Goal: Feedback & Contribution: Contribute content

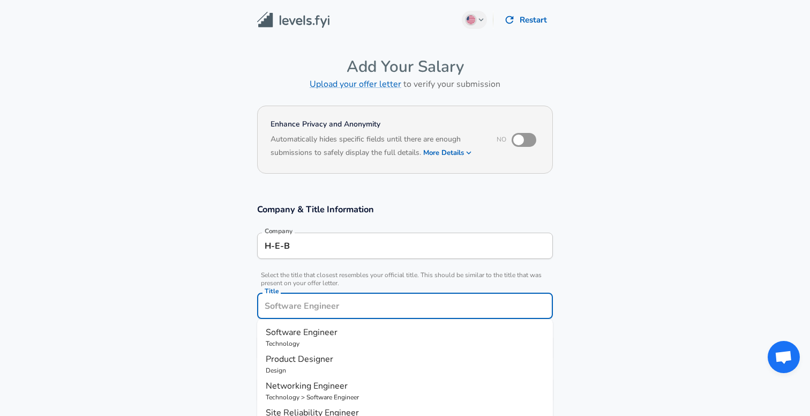
click at [364, 297] on input "Title" at bounding box center [405, 305] width 286 height 17
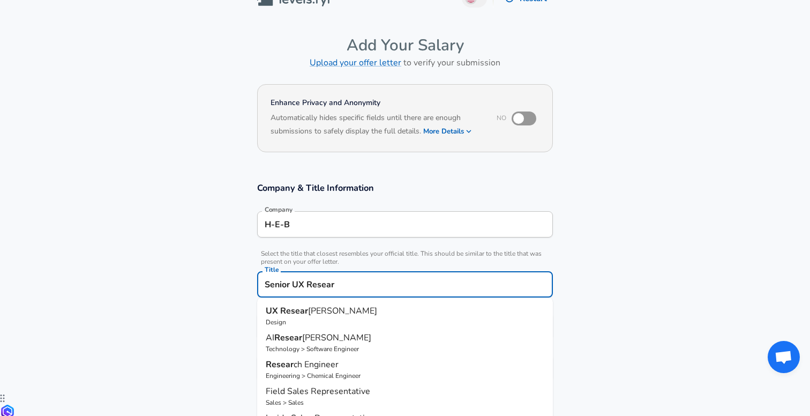
click at [346, 309] on p "UX Resear cher" at bounding box center [405, 310] width 279 height 13
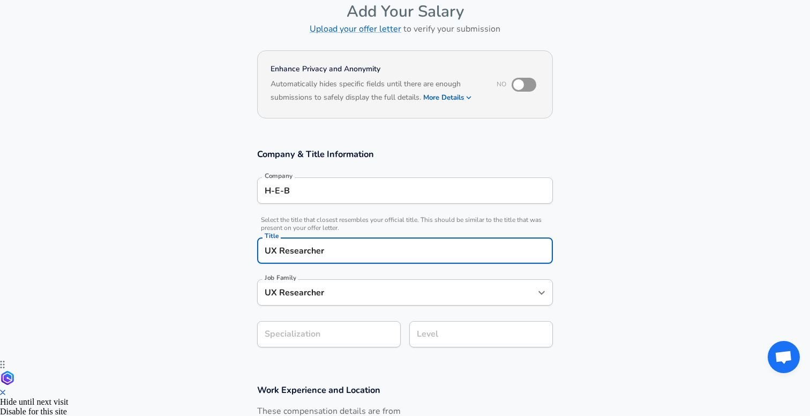
type input "UX Researcher"
click at [329, 320] on div "Specialization Specialization" at bounding box center [325, 333] width 152 height 42
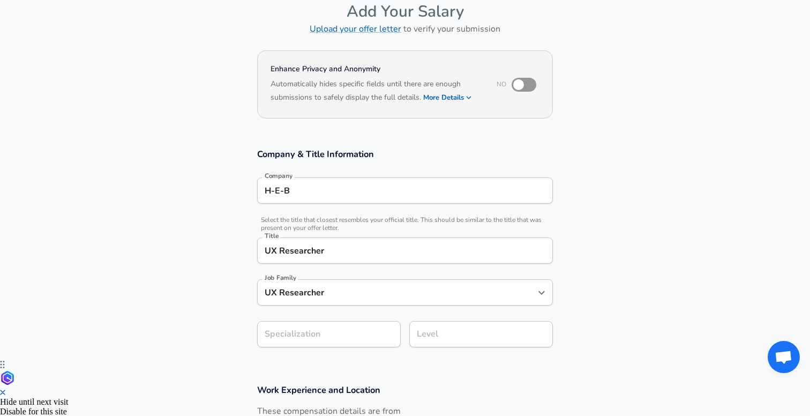
click at [333, 332] on section "Company & Title Information Company H-E-B Company Select the title that closest…" at bounding box center [405, 254] width 810 height 236
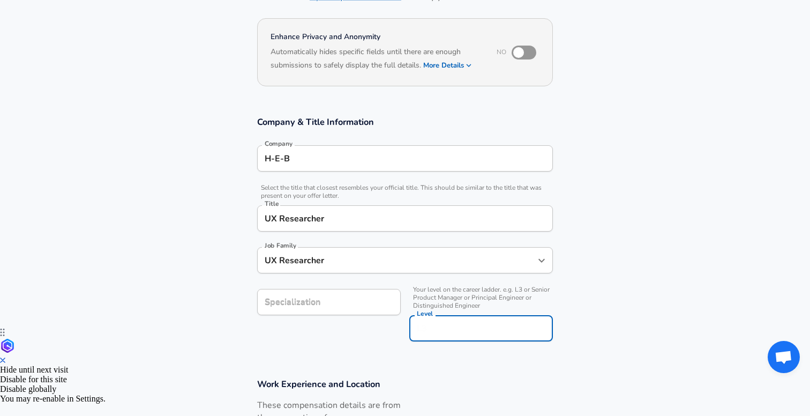
scroll to position [109, 0]
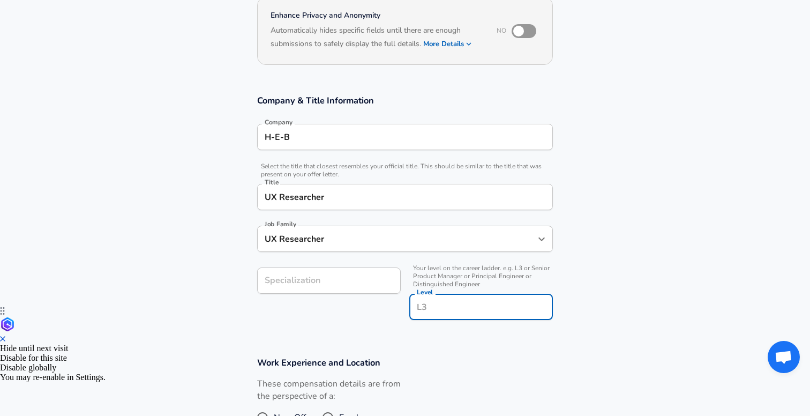
click at [447, 307] on input "Level" at bounding box center [481, 306] width 134 height 17
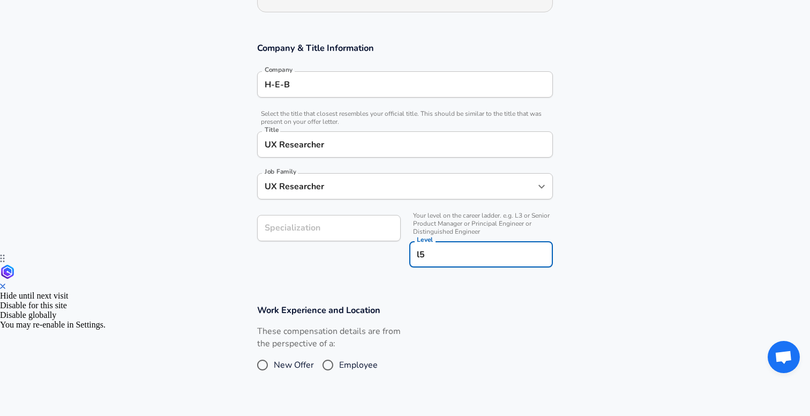
scroll to position [165, 0]
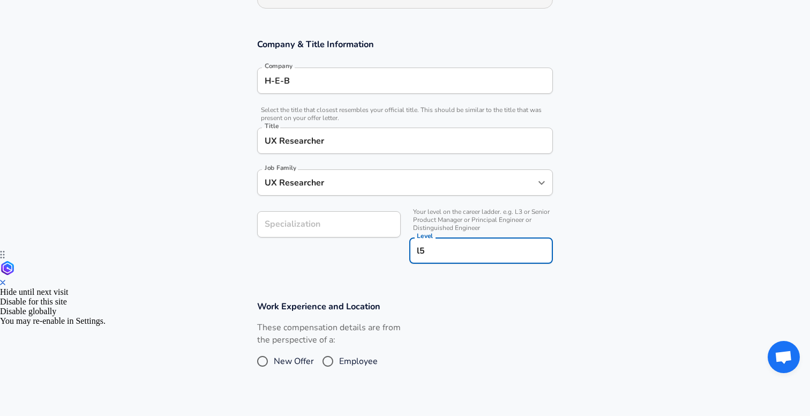
type input "l5"
click at [345, 362] on span "Employee" at bounding box center [358, 361] width 39 height 13
click at [339, 362] on input "Employee" at bounding box center [328, 361] width 23 height 17
radio input "true"
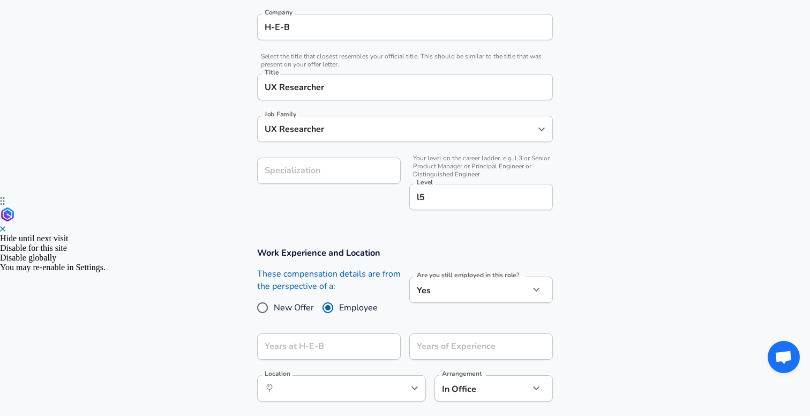
scroll to position [234, 0]
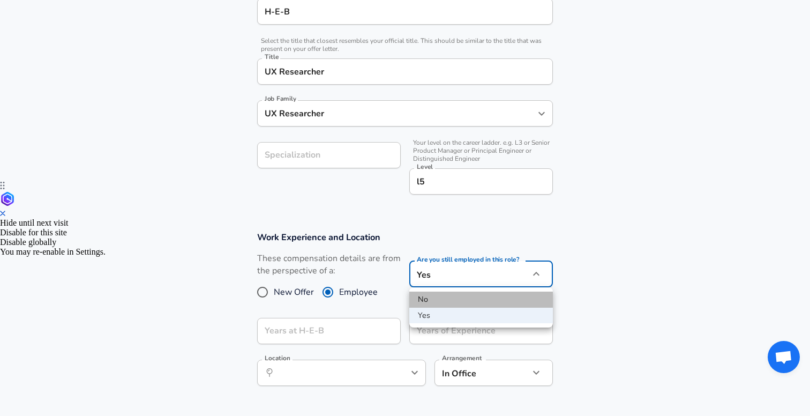
click at [434, 298] on li "No" at bounding box center [481, 299] width 144 height 16
type input "no"
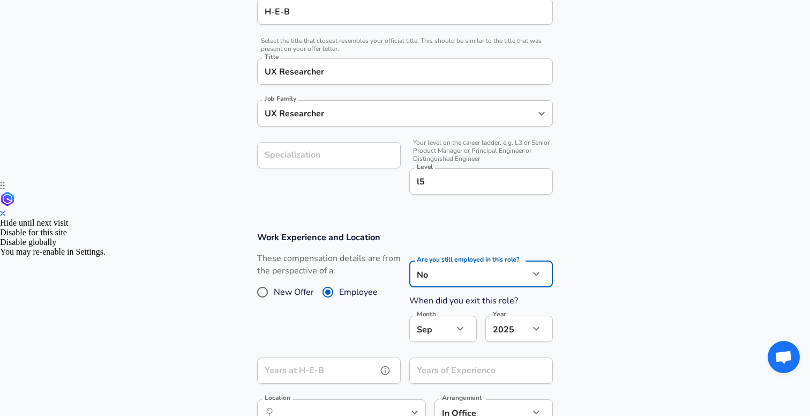
click at [332, 370] on input "Years at H-E-B" at bounding box center [317, 370] width 120 height 26
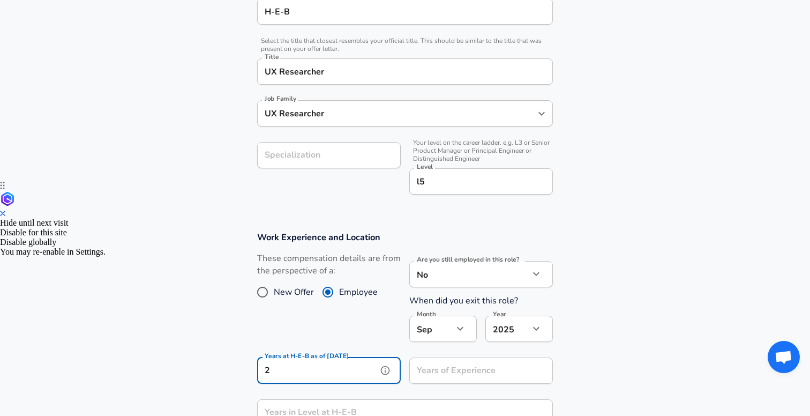
type input "2"
click at [458, 335] on button "button" at bounding box center [460, 328] width 18 height 18
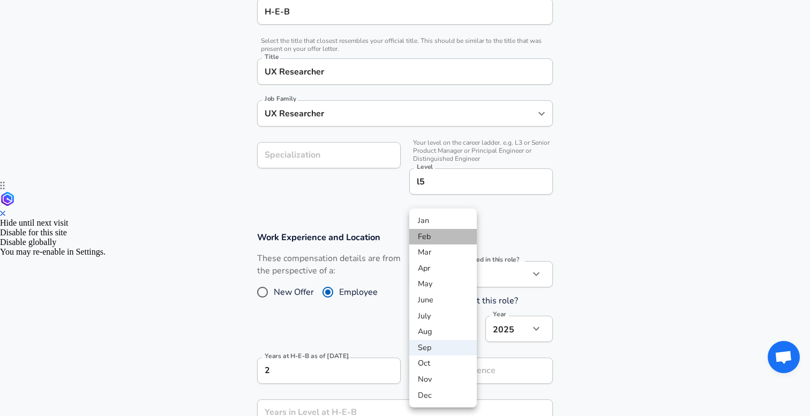
click at [446, 238] on li "Feb" at bounding box center [443, 237] width 68 height 16
type input "2"
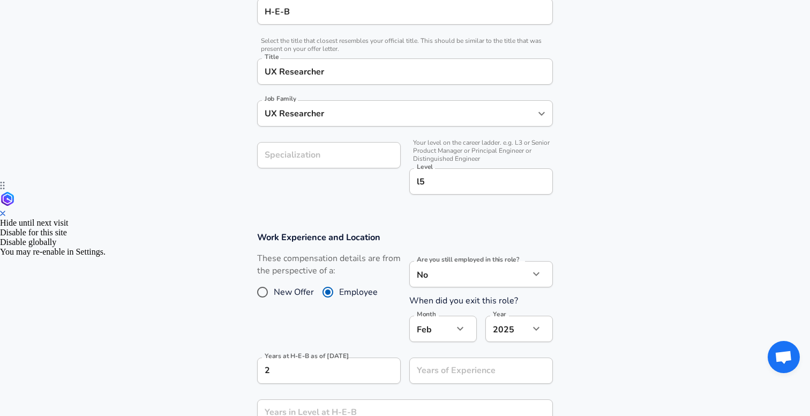
click at [537, 336] on button "button" at bounding box center [536, 328] width 18 height 18
click at [522, 377] on li "2022" at bounding box center [519, 379] width 68 height 16
type input "2022"
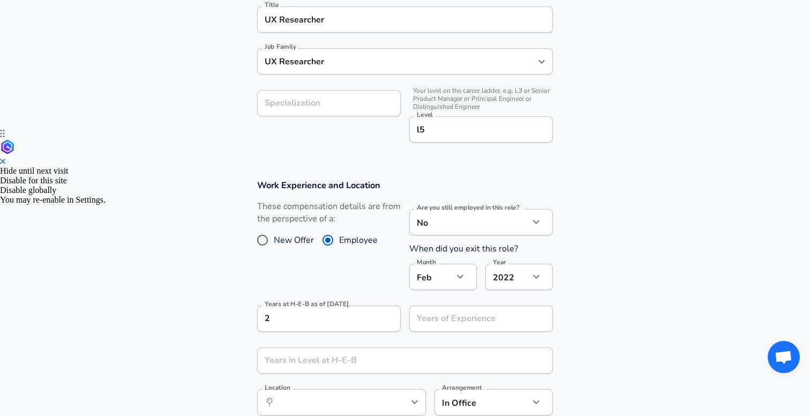
scroll to position [315, 0]
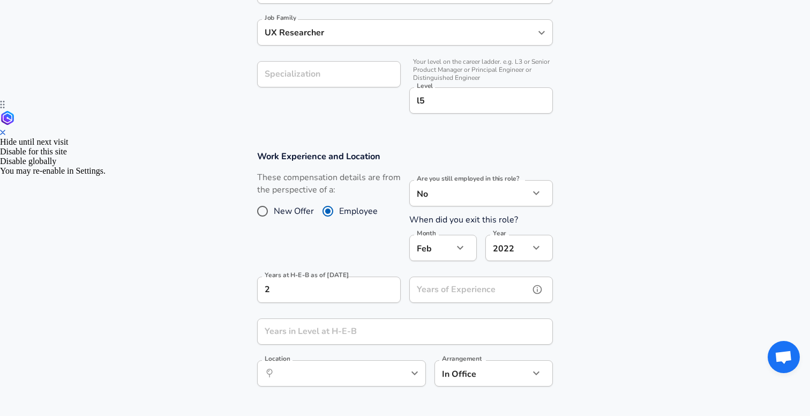
click at [455, 293] on input "Years of Experience" at bounding box center [469, 289] width 120 height 26
type input "2"
click at [379, 330] on input "Years in Level at H-E-B" at bounding box center [393, 331] width 272 height 26
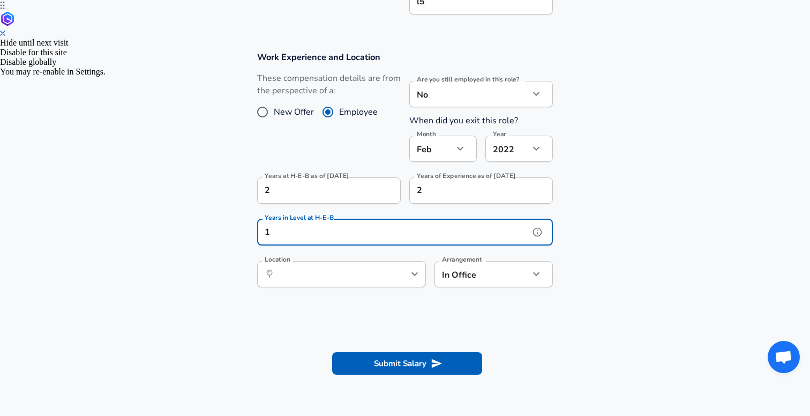
scroll to position [414, 0]
type input "1"
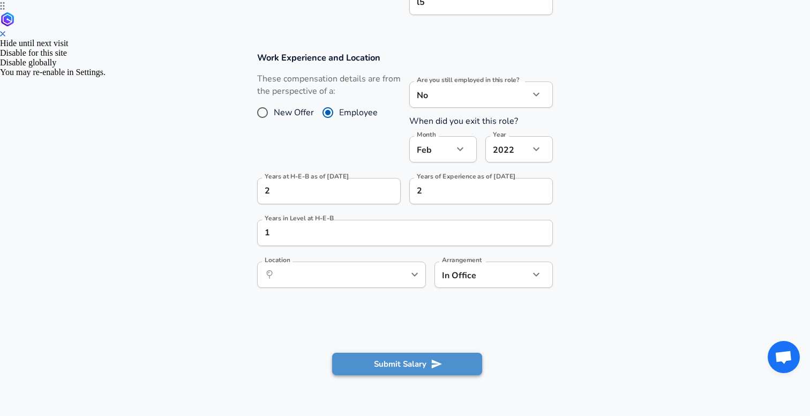
click at [405, 364] on button "Submit Salary" at bounding box center [407, 364] width 150 height 23
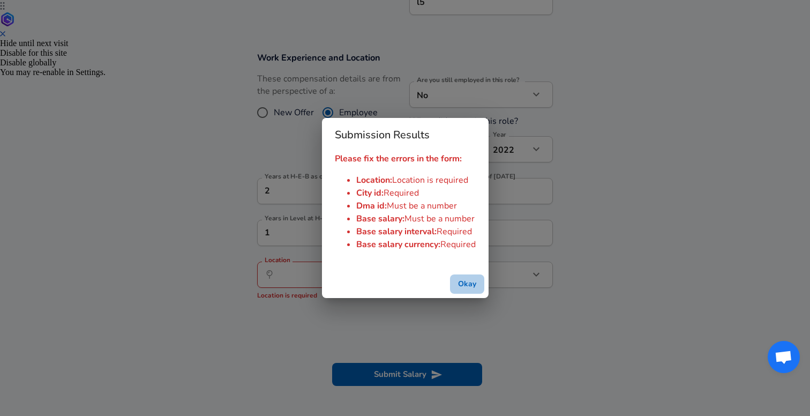
click at [471, 279] on button "Okay" at bounding box center [467, 284] width 34 height 20
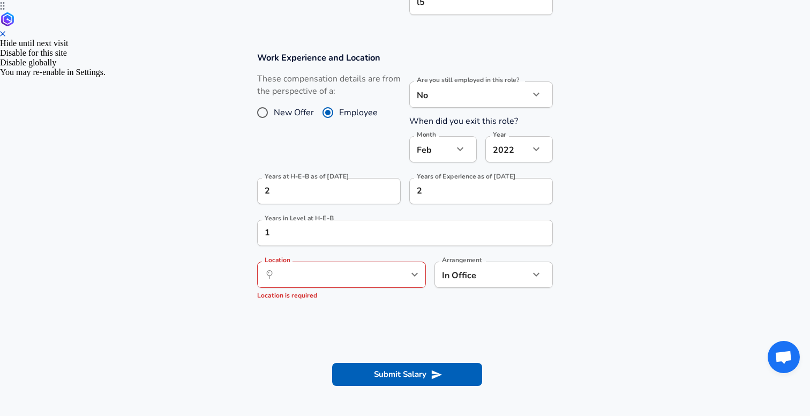
click at [354, 289] on div "Location ​ Location Location is required" at bounding box center [341, 281] width 169 height 40
click at [362, 266] on input "Location" at bounding box center [330, 274] width 110 height 17
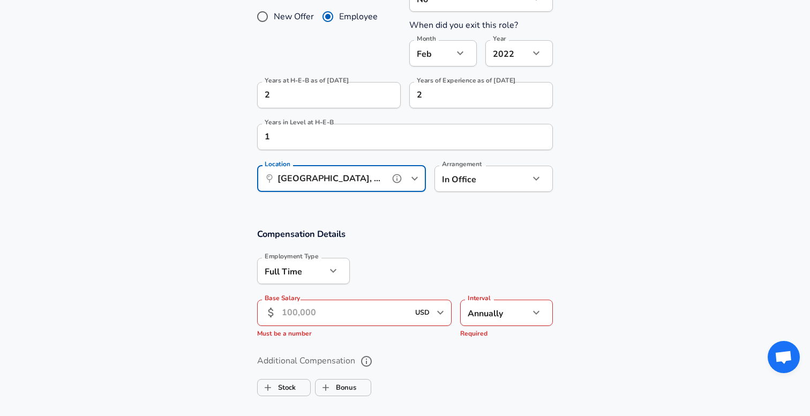
scroll to position [557, 0]
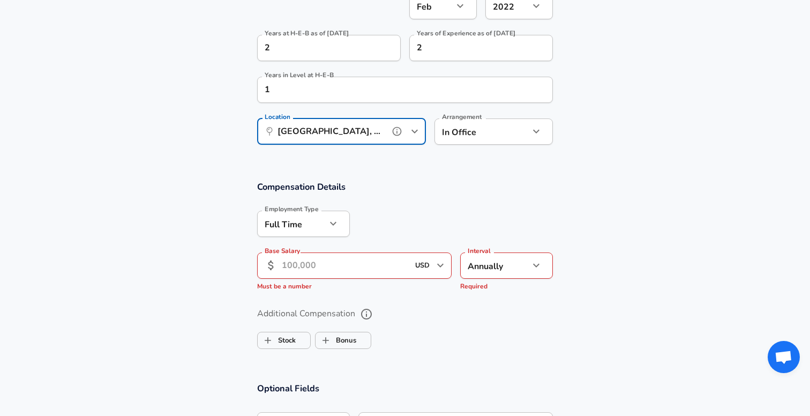
type input "[GEOGRAPHIC_DATA], [GEOGRAPHIC_DATA]"
click at [352, 269] on input "Base Salary" at bounding box center [345, 265] width 127 height 26
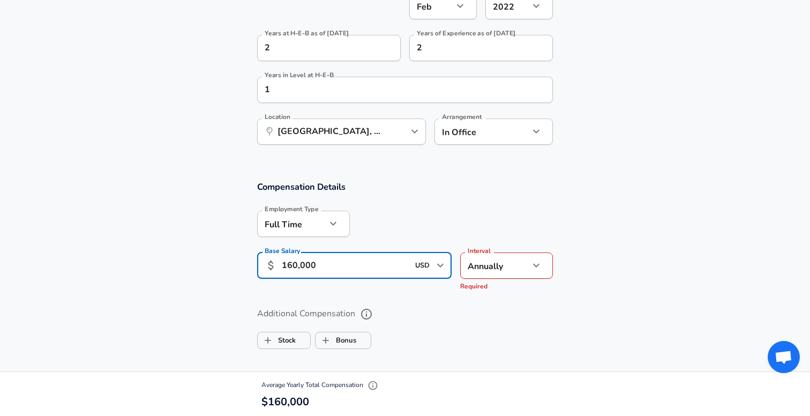
scroll to position [568, 0]
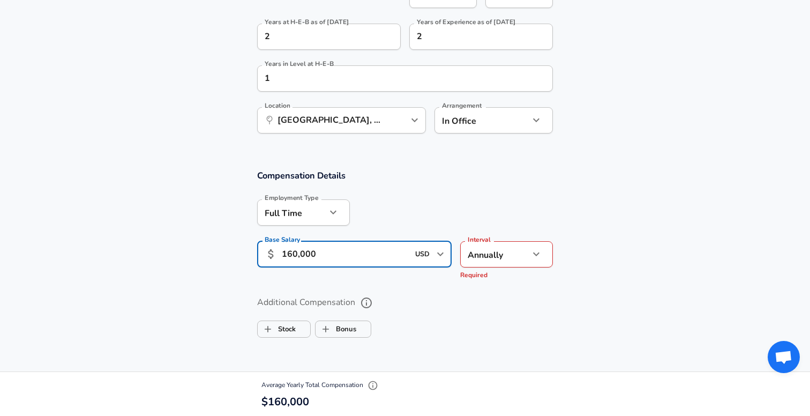
type input "160,000"
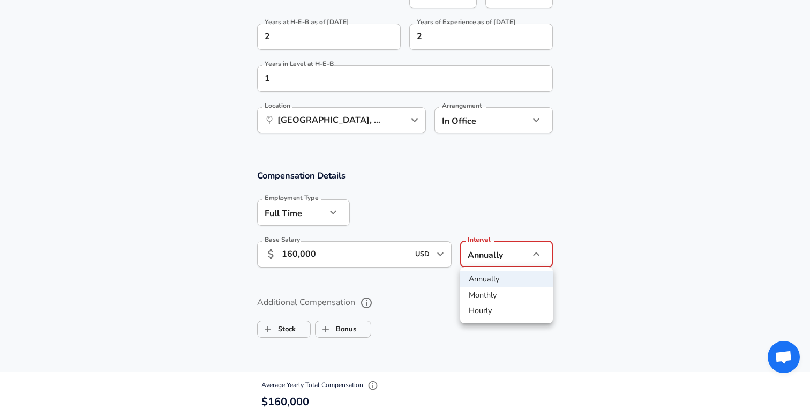
click at [500, 283] on li "Annually" at bounding box center [506, 279] width 93 height 16
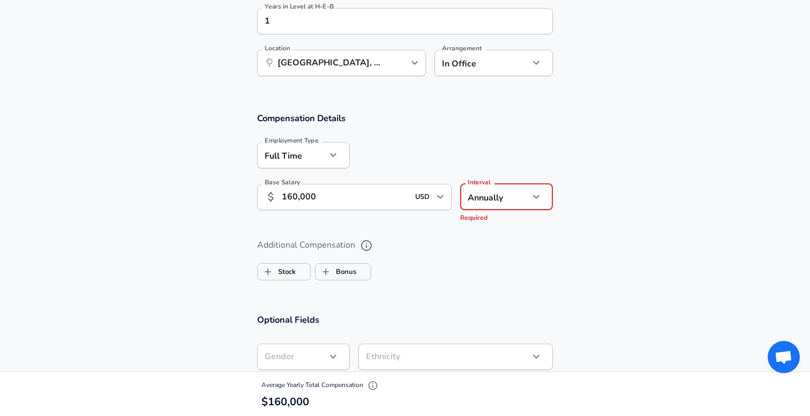
scroll to position [658, 0]
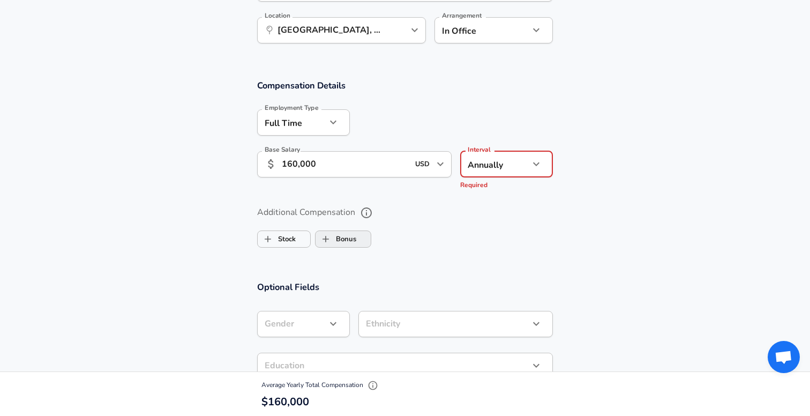
click at [342, 243] on section "Compensation Details Employment Type Full Time full_time Employment Type Base S…" at bounding box center [405, 168] width 810 height 201
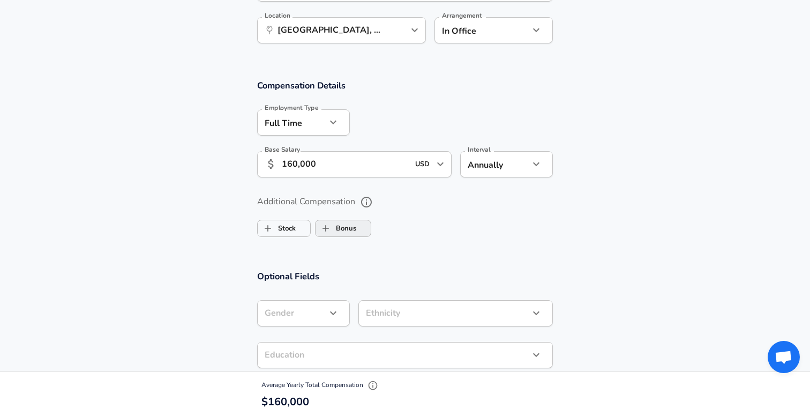
click at [335, 232] on input "Bonus" at bounding box center [326, 228] width 20 height 20
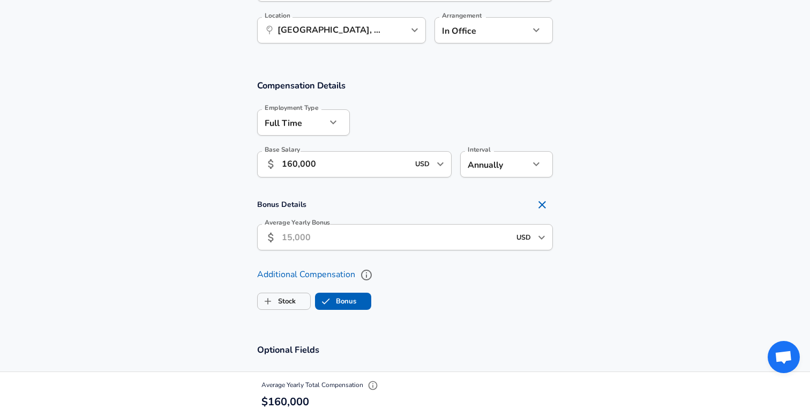
checkbox input "true"
click at [329, 241] on input "Average Yearly Bonus" at bounding box center [396, 237] width 228 height 26
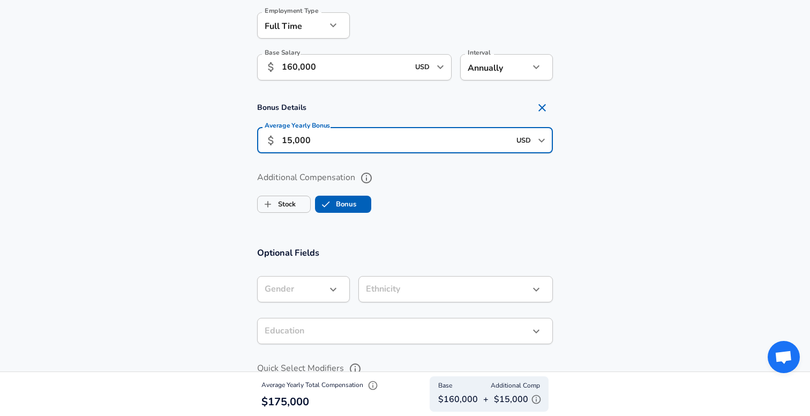
scroll to position [765, 0]
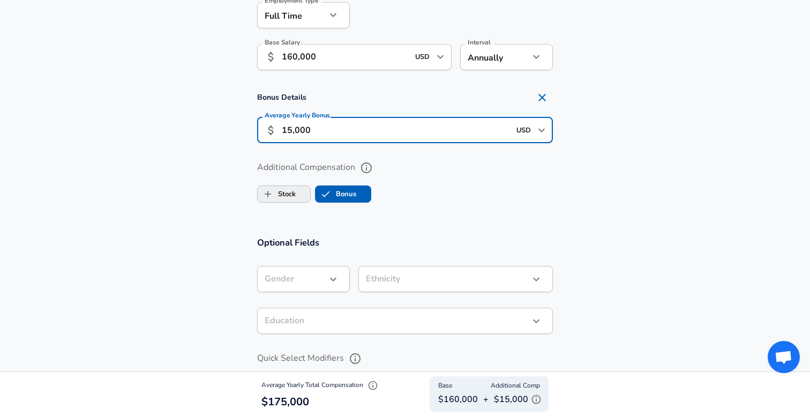
type input "15,000"
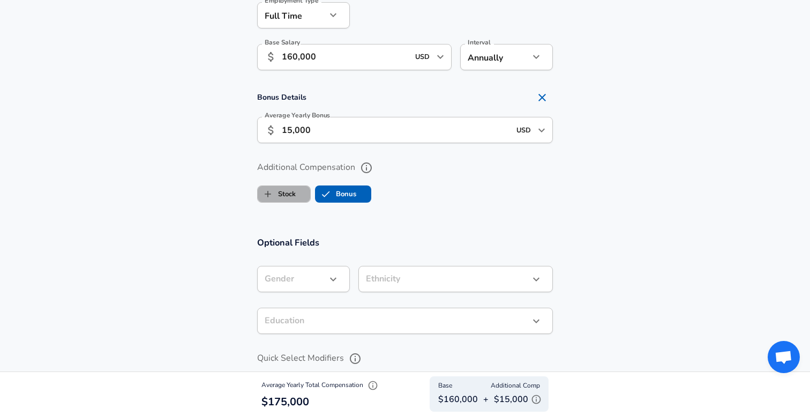
click at [283, 199] on label "Stock" at bounding box center [277, 194] width 38 height 20
checkbox input "true"
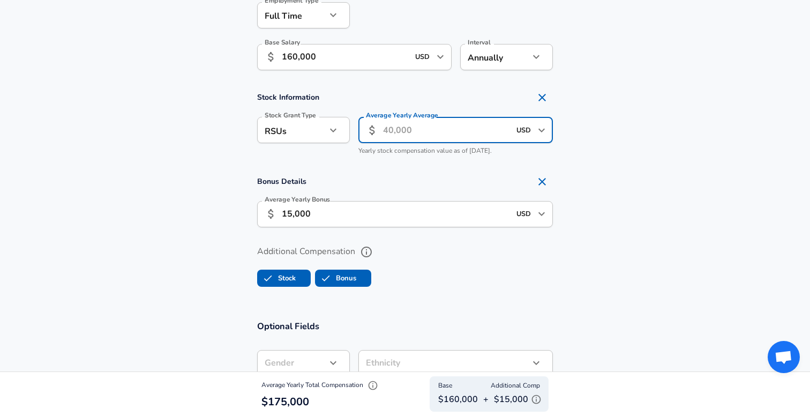
click at [388, 136] on input "Average Yearly Average" at bounding box center [446, 130] width 127 height 26
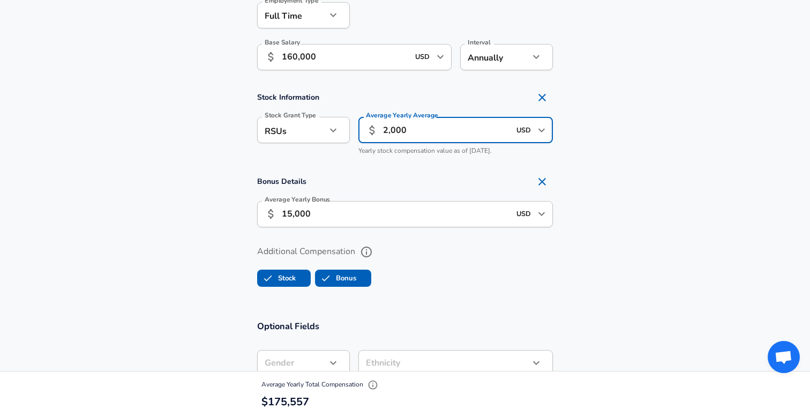
type input "2,000"
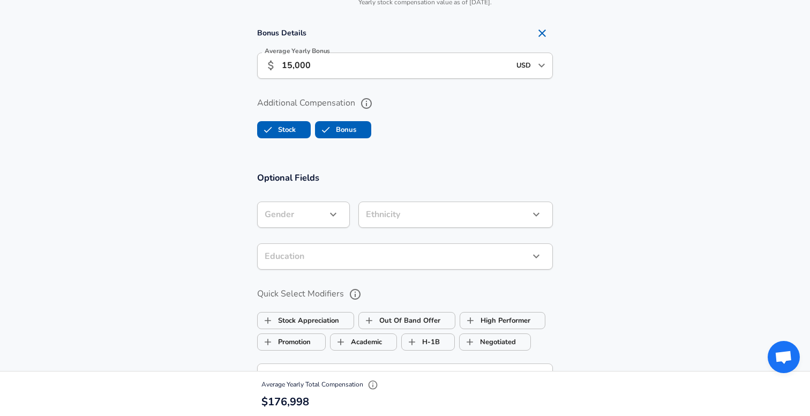
scroll to position [915, 0]
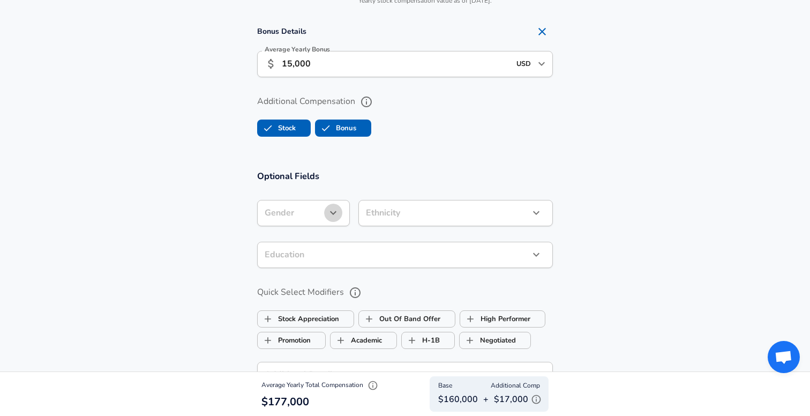
click at [336, 213] on icon "button" at bounding box center [333, 212] width 13 height 13
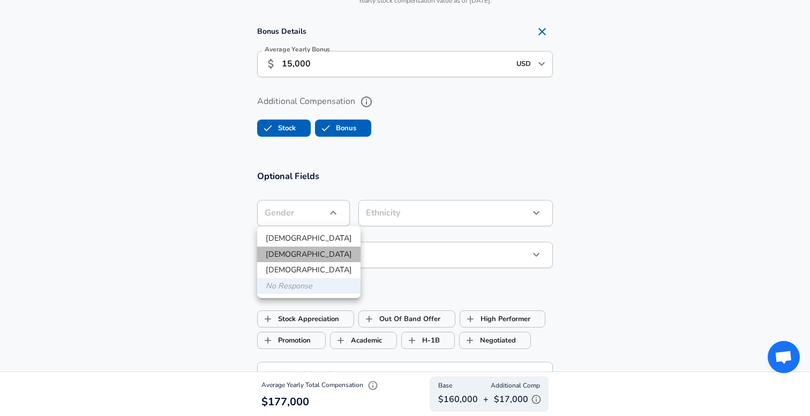
click at [319, 252] on li "[DEMOGRAPHIC_DATA]" at bounding box center [308, 254] width 103 height 16
type input "[DEMOGRAPHIC_DATA]"
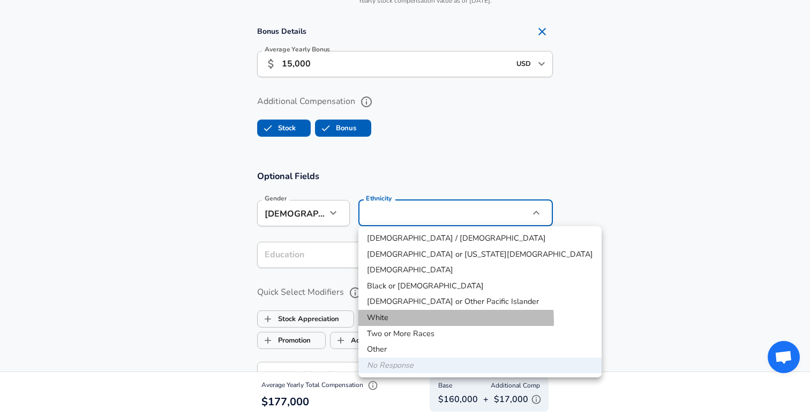
click at [410, 321] on li "White" at bounding box center [479, 318] width 243 height 16
type input "White"
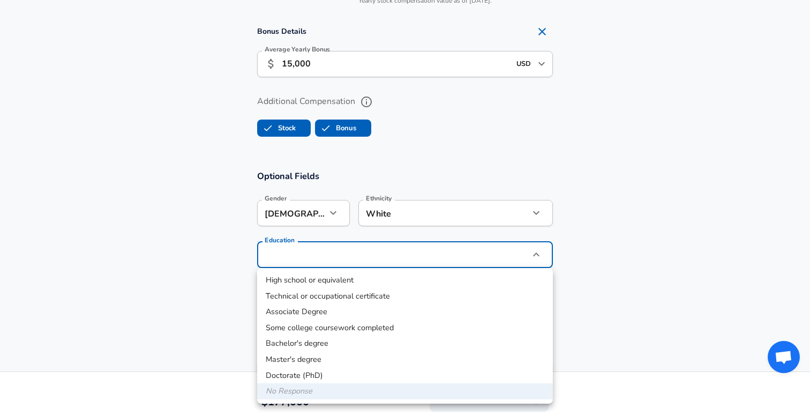
click at [341, 362] on li "Master's degree" at bounding box center [405, 359] width 296 height 16
type input "Masters degree"
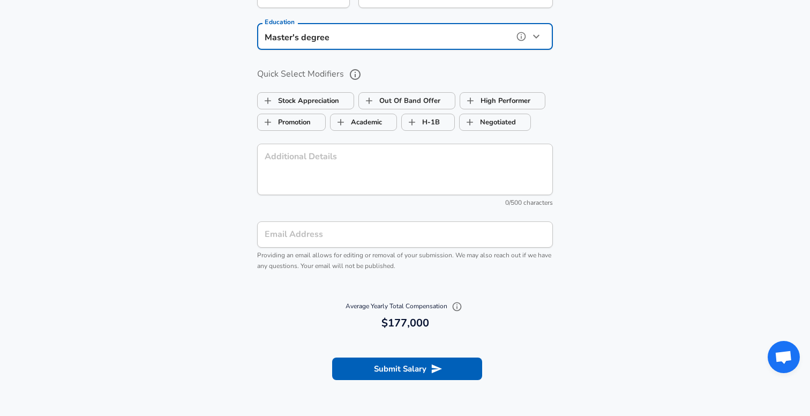
scroll to position [1148, 0]
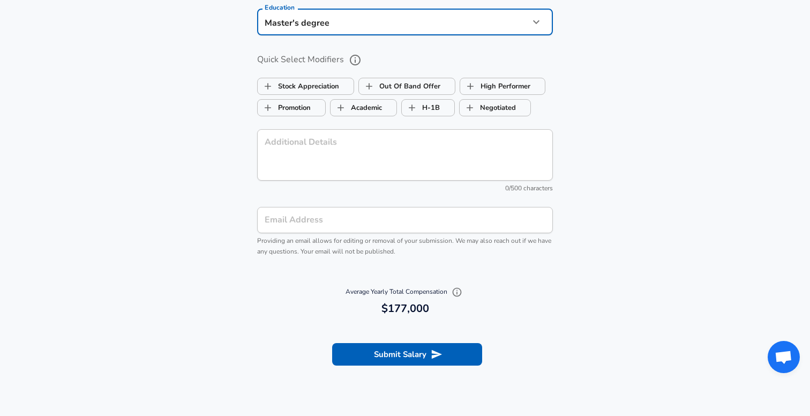
click at [348, 224] on input "Email Address" at bounding box center [405, 220] width 296 height 26
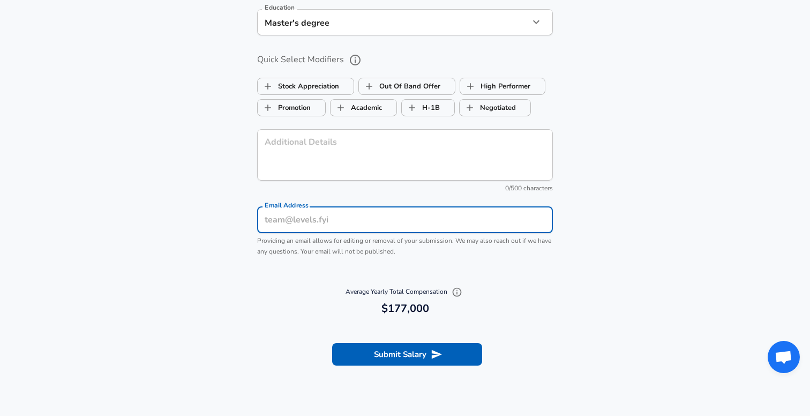
type input "kkjoyb@gmail.com"
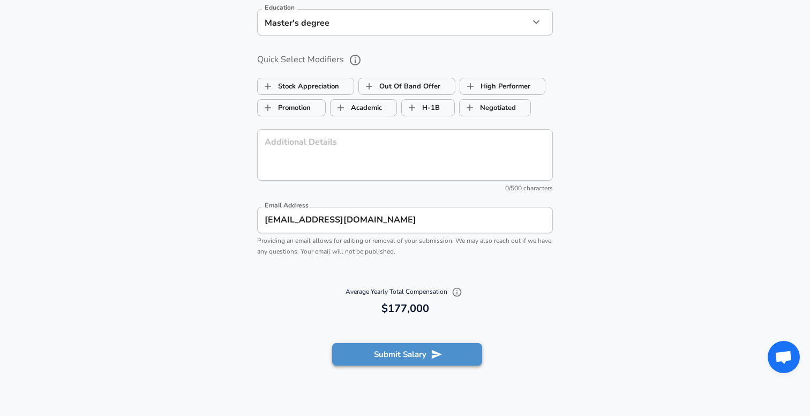
click at [402, 349] on button "Submit Salary" at bounding box center [407, 354] width 150 height 23
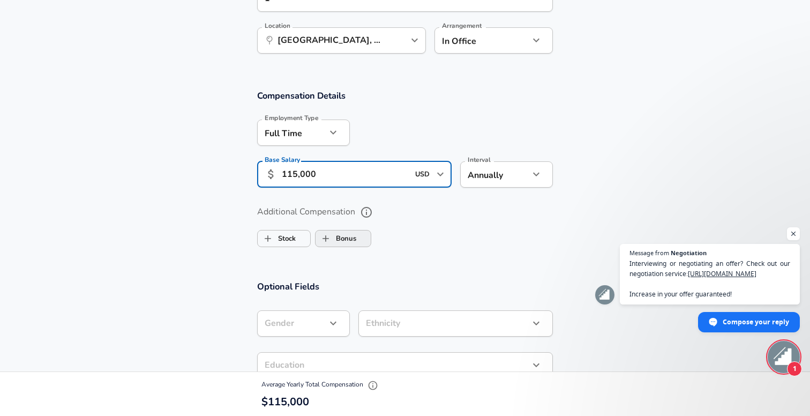
scroll to position [617, 0]
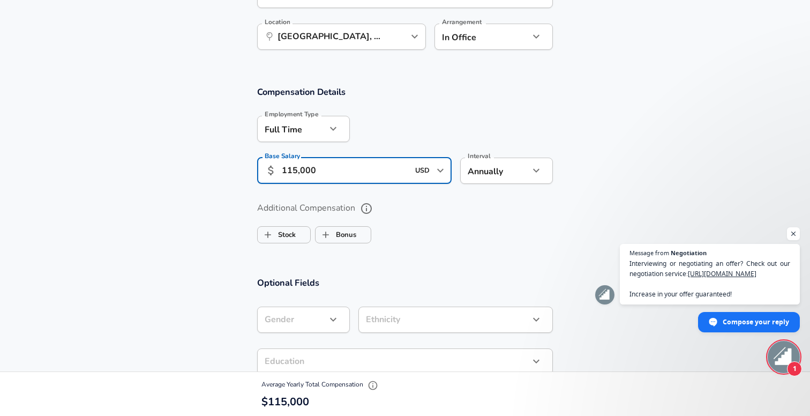
type input "115,000"
click at [340, 323] on button "button" at bounding box center [333, 319] width 18 height 18
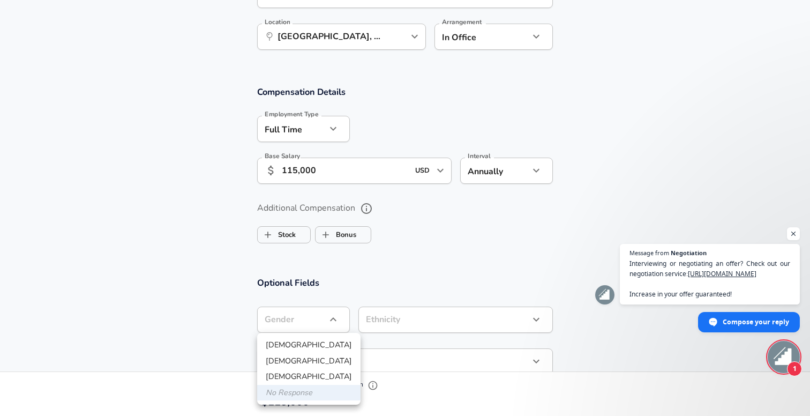
click at [321, 359] on li "[DEMOGRAPHIC_DATA]" at bounding box center [308, 361] width 103 height 16
type input "[DEMOGRAPHIC_DATA]"
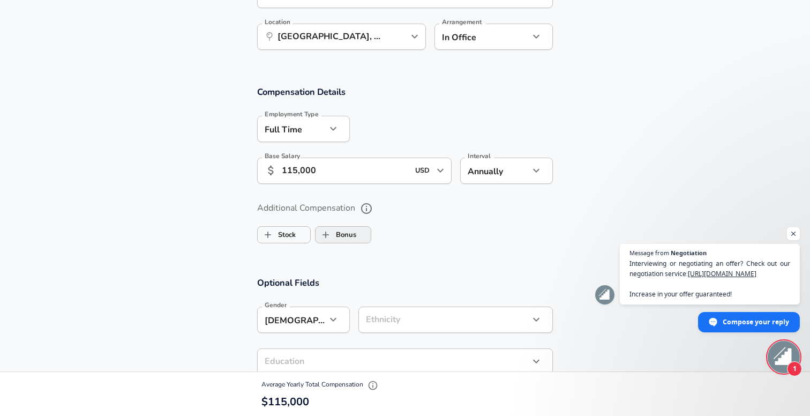
click at [351, 234] on label "Bonus" at bounding box center [336, 234] width 41 height 20
checkbox input "true"
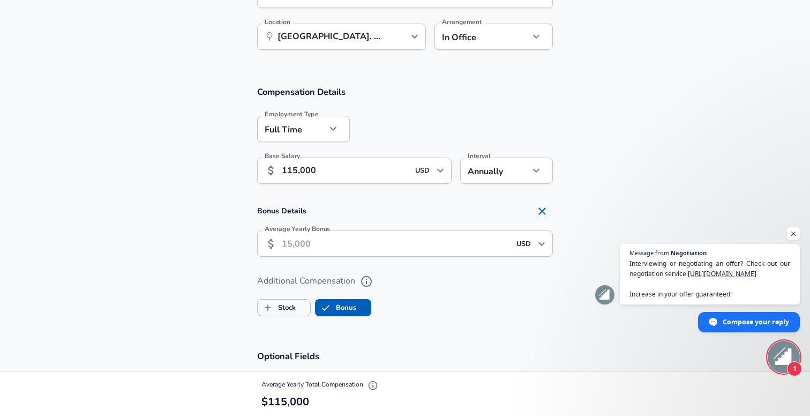
click at [339, 247] on input "Average Yearly Bonus" at bounding box center [396, 243] width 228 height 26
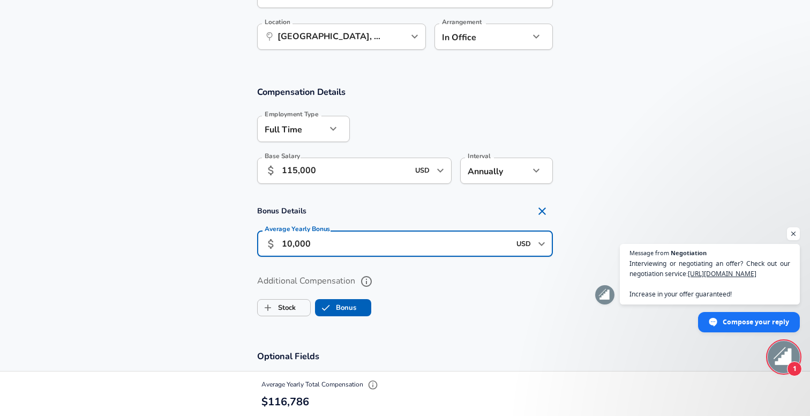
type input "10,000"
click at [331, 312] on input "Bonus" at bounding box center [326, 307] width 20 height 20
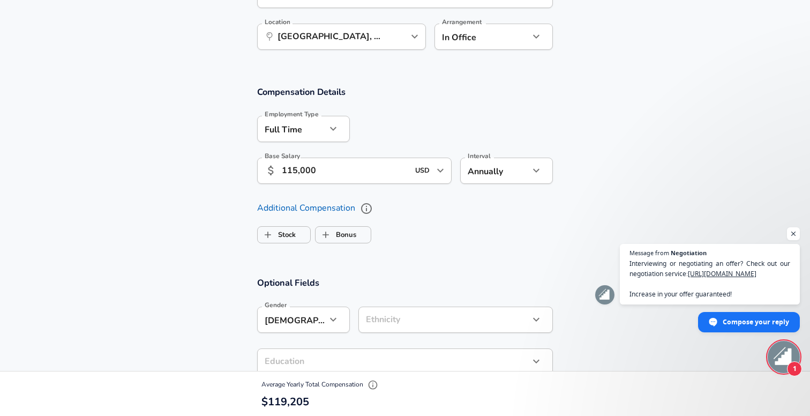
checkbox input "false"
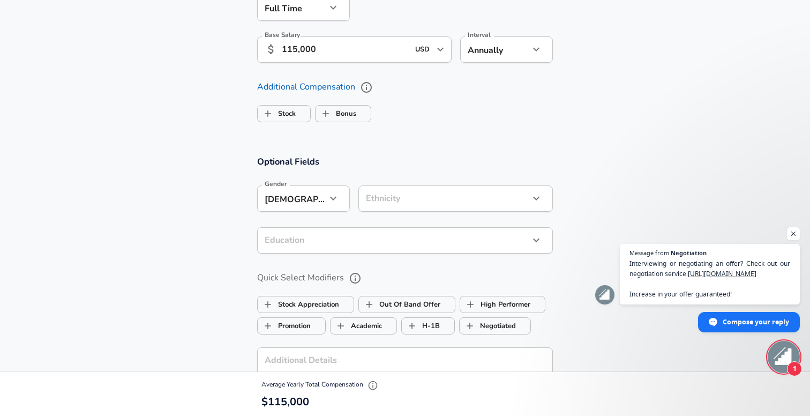
scroll to position [747, 0]
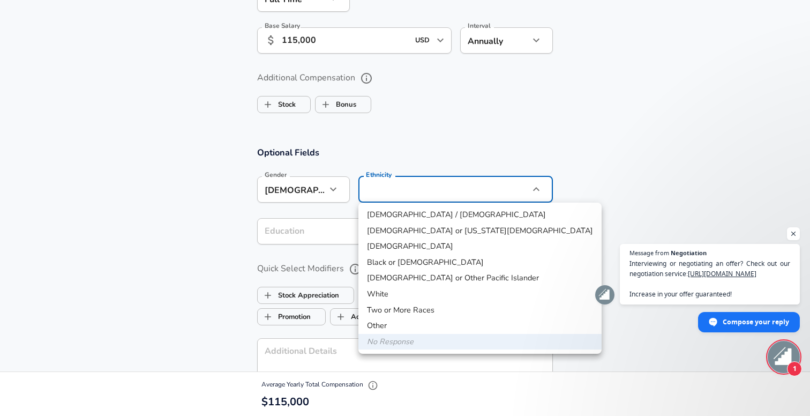
click at [386, 296] on li "White" at bounding box center [479, 294] width 243 height 16
type input "White"
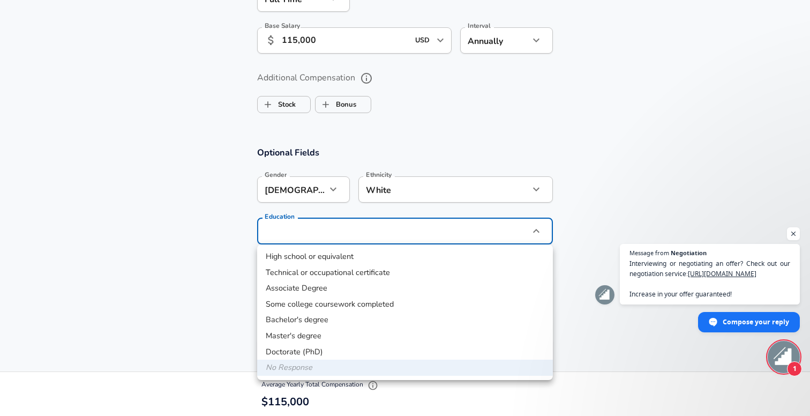
click at [354, 334] on li "Master's degree" at bounding box center [405, 336] width 296 height 16
type input "Masters degree"
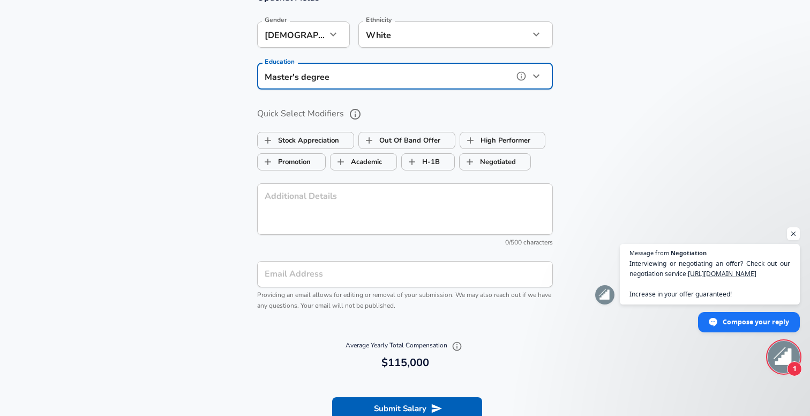
scroll to position [911, 0]
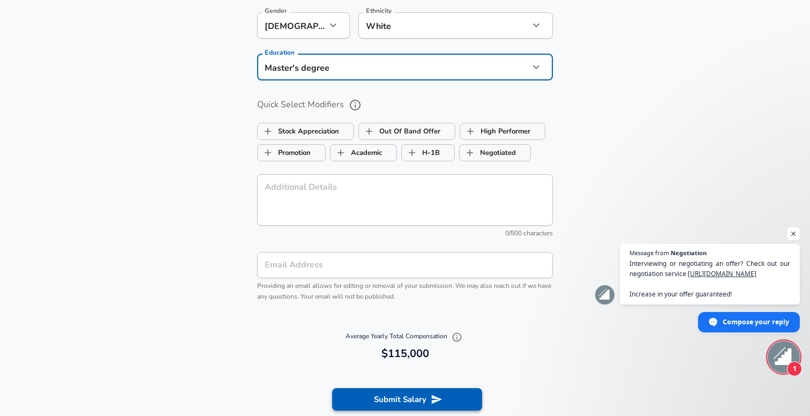
click at [387, 401] on button "Submit Salary" at bounding box center [407, 399] width 150 height 23
